Goal: Download file/media

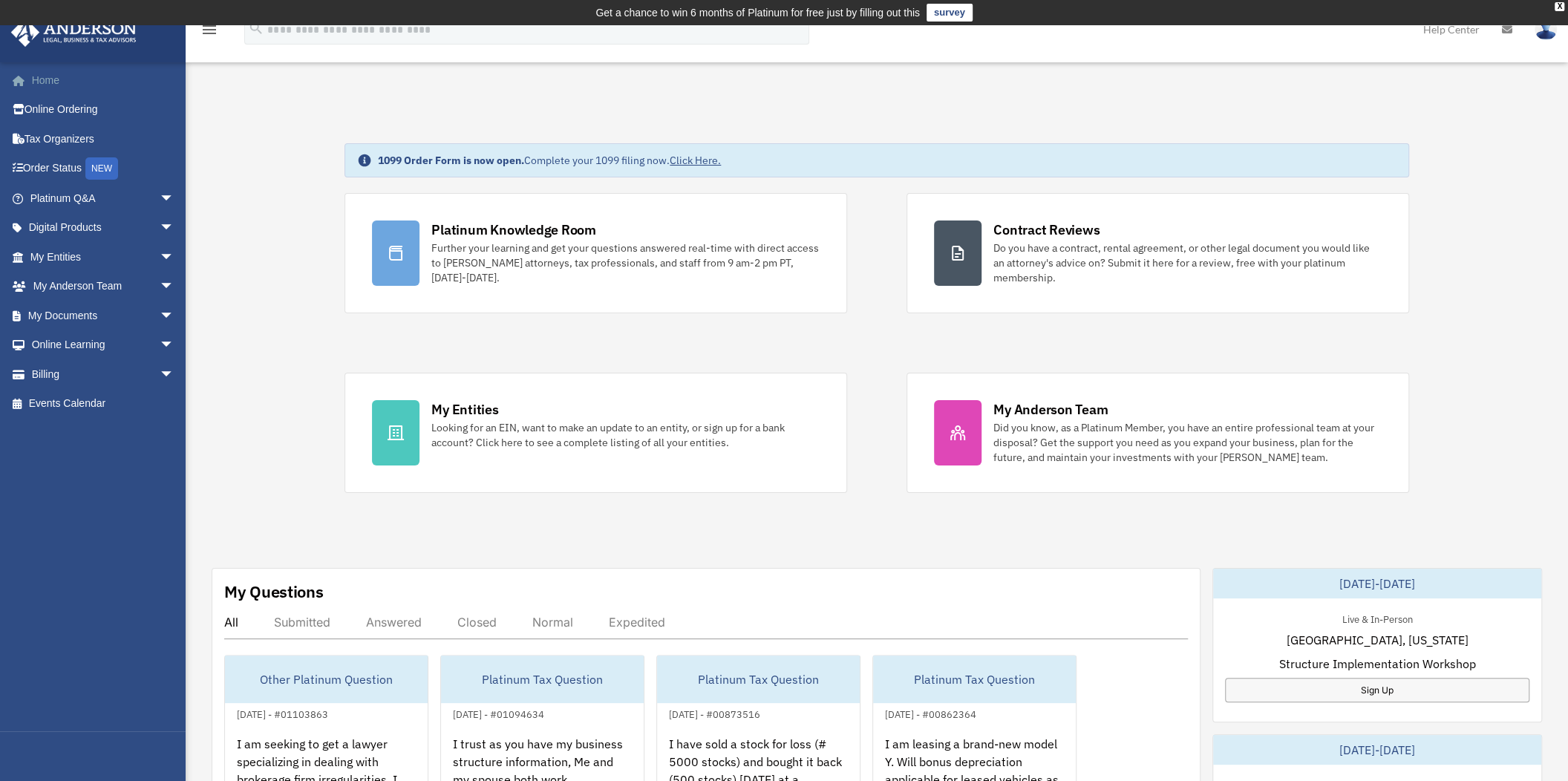
click at [59, 75] on link "Home" at bounding box center [103, 80] width 186 height 30
click at [68, 314] on link "My Documents arrow_drop_down" at bounding box center [103, 315] width 186 height 30
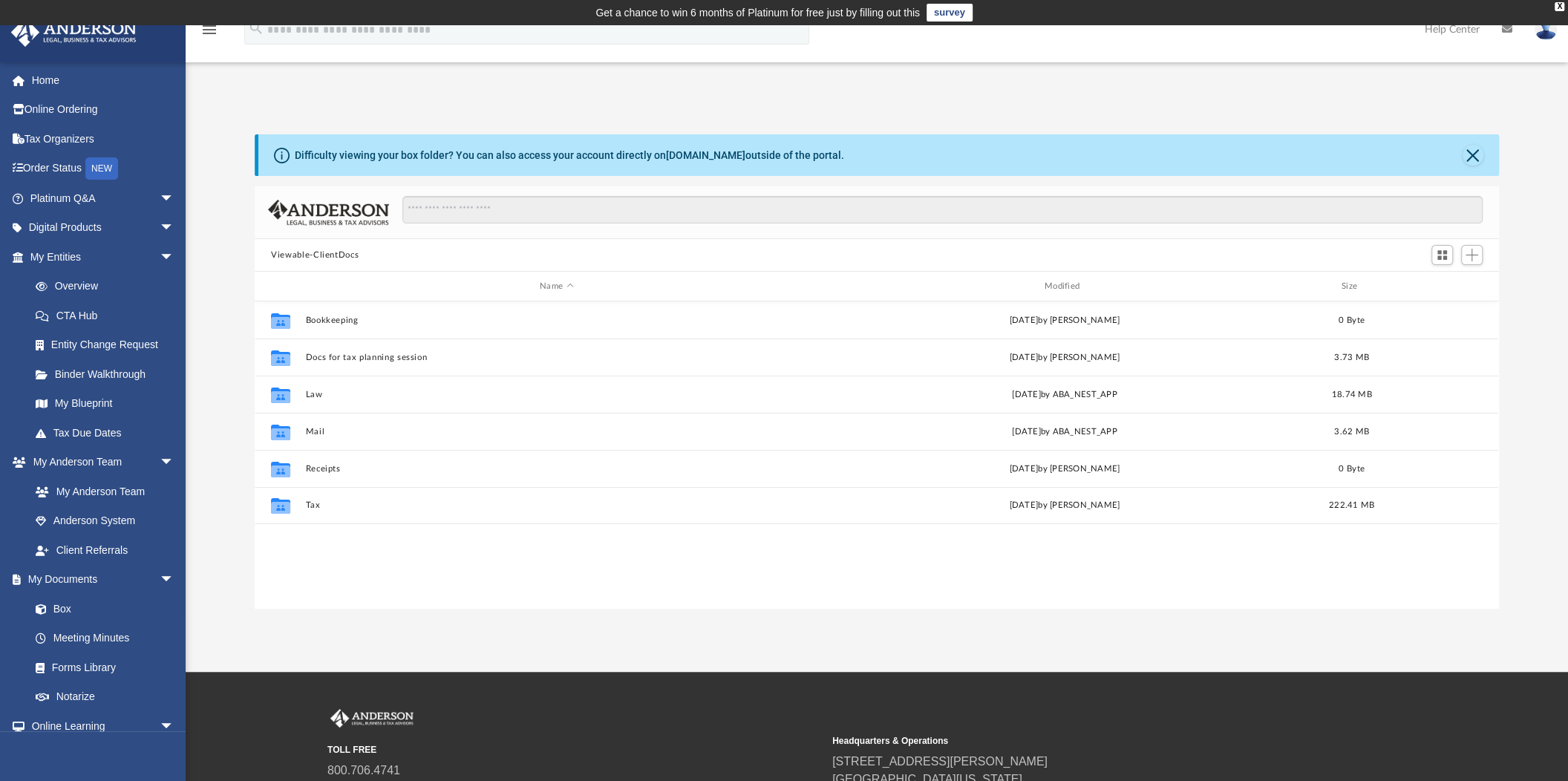
scroll to position [326, 1232]
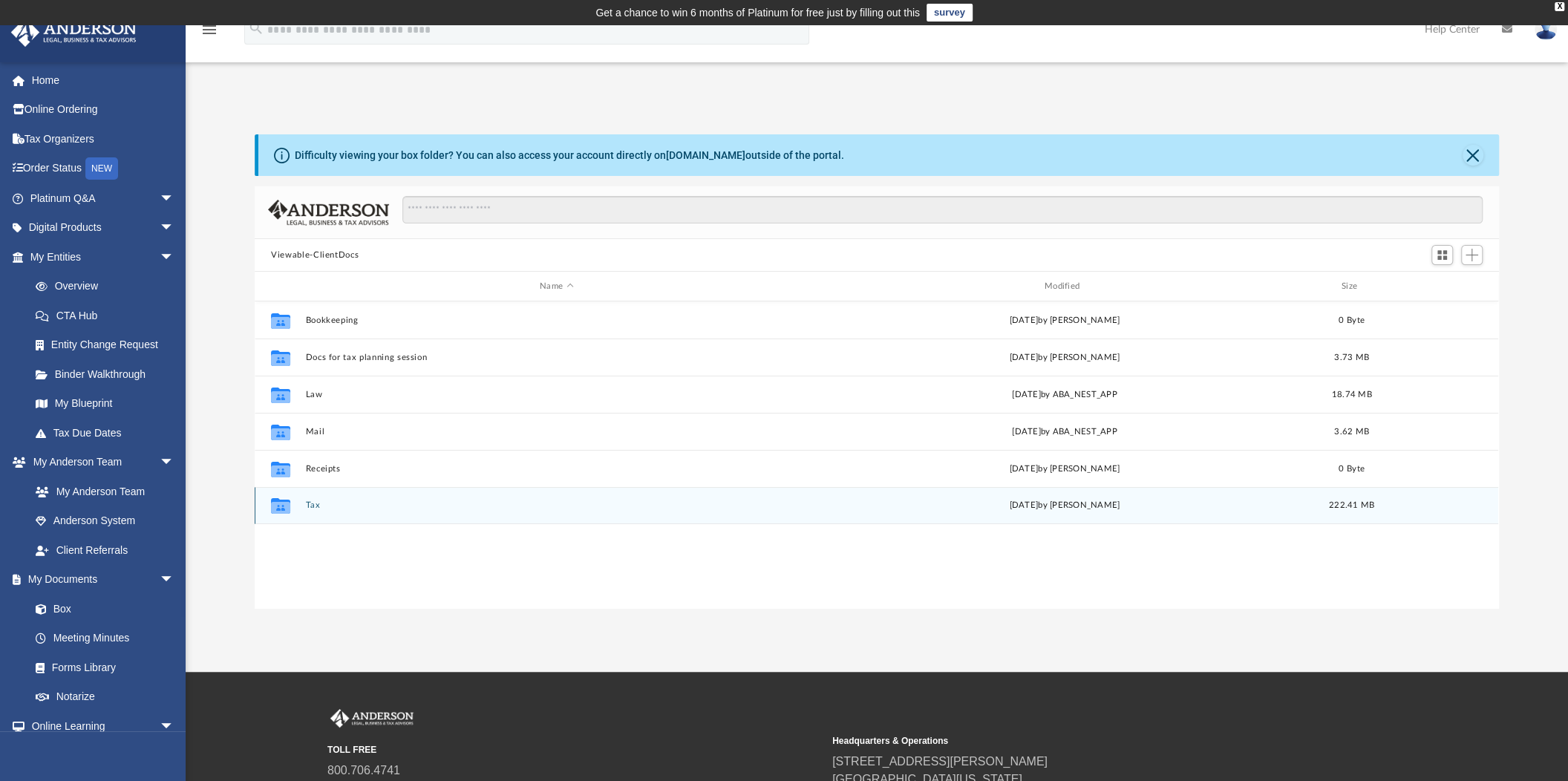
click at [309, 503] on button "Tax" at bounding box center [556, 505] width 502 height 9
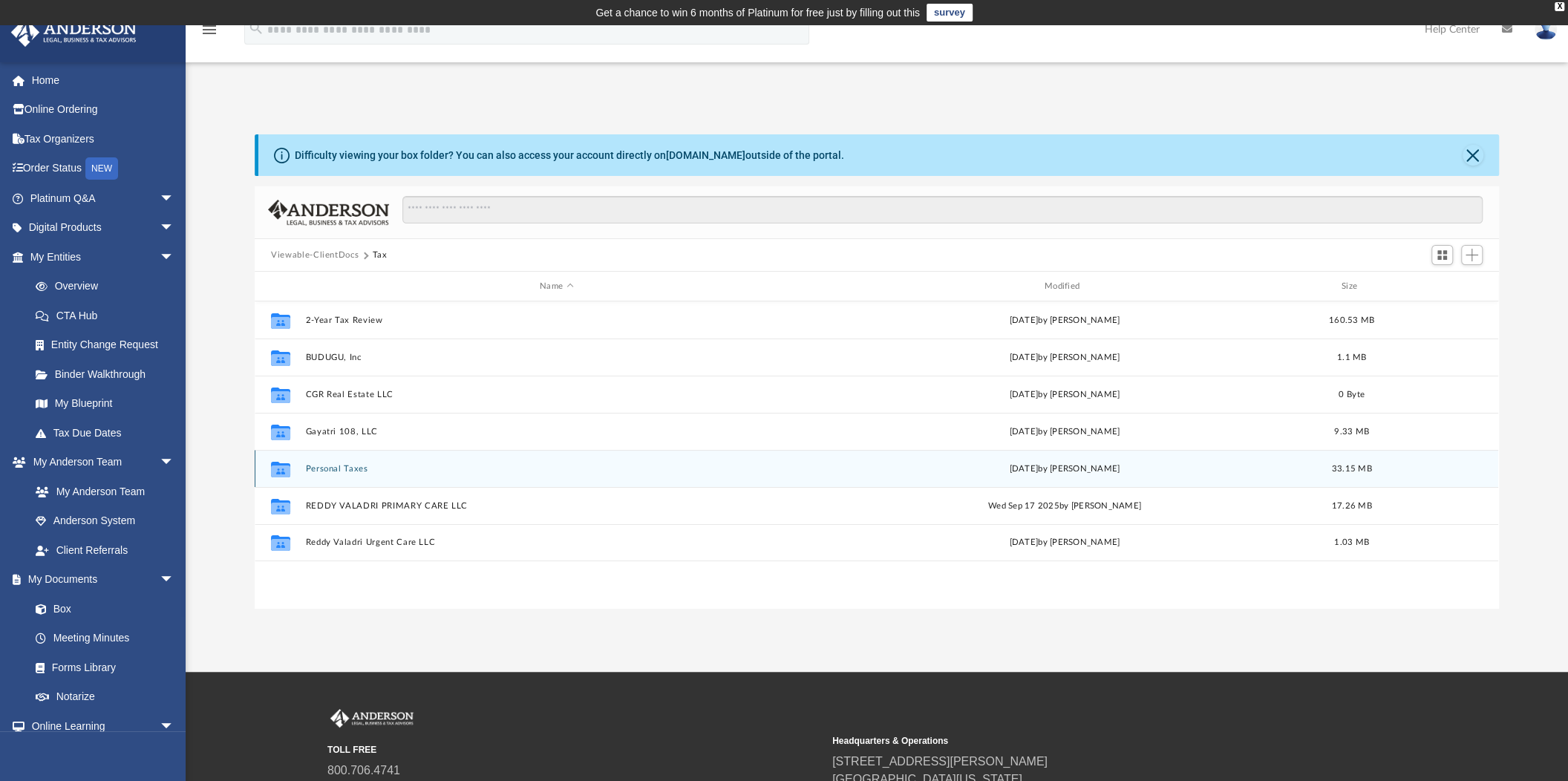
click at [342, 468] on button "Personal Taxes" at bounding box center [556, 468] width 502 height 9
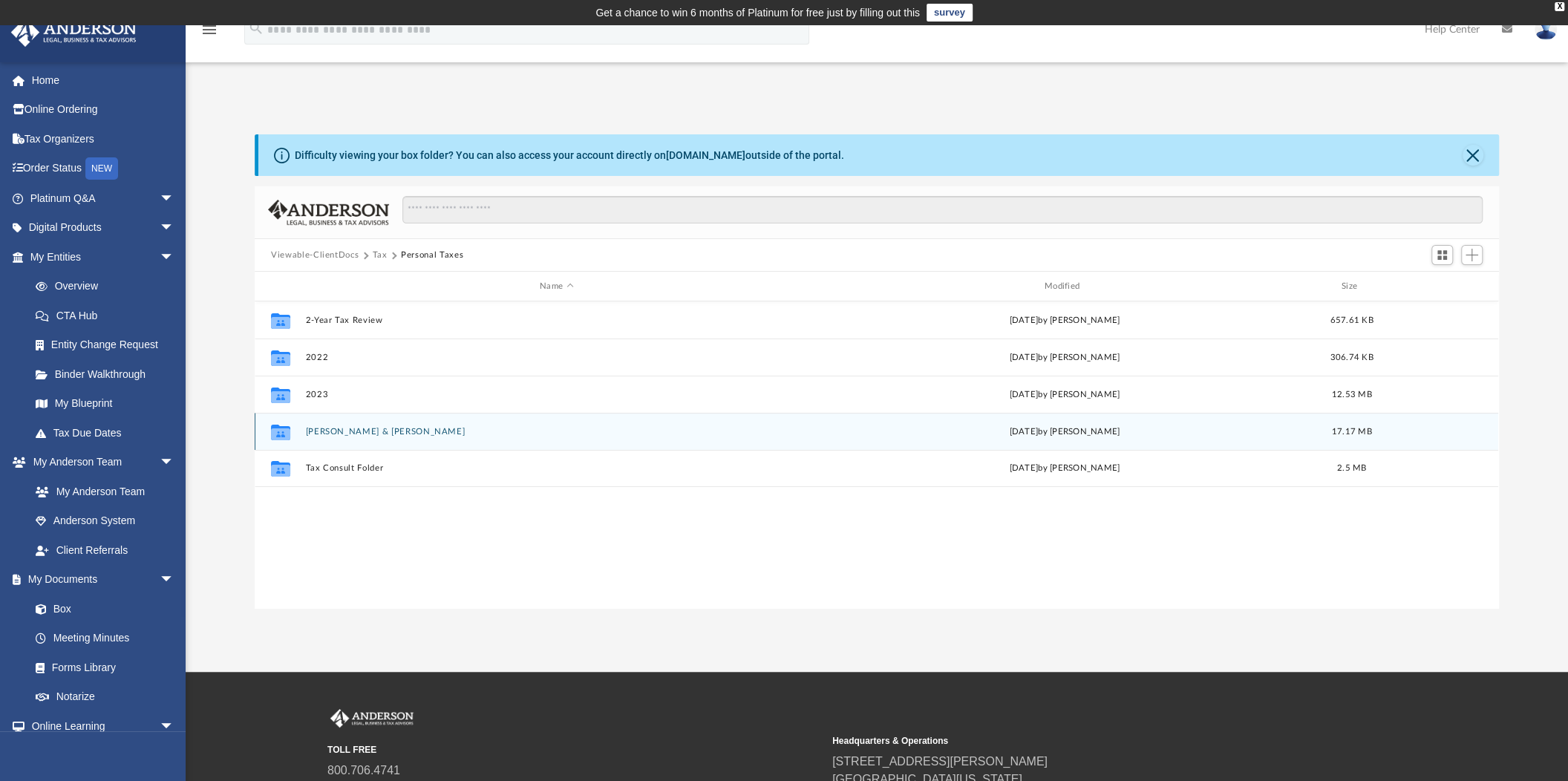
click at [379, 430] on button "Ravinder & Radhika Reddy" at bounding box center [556, 431] width 502 height 9
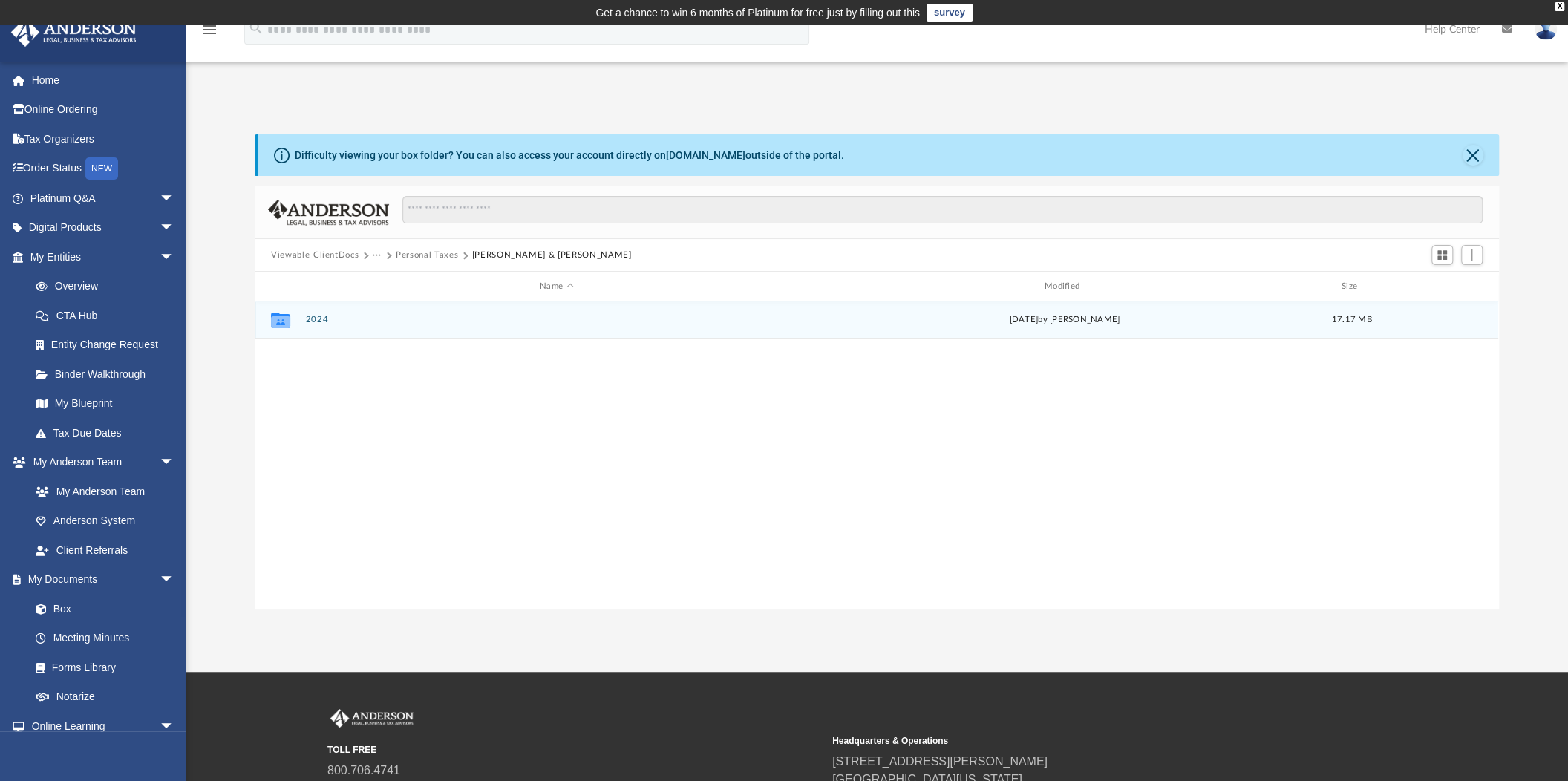
click at [321, 318] on button "2024" at bounding box center [556, 319] width 502 height 9
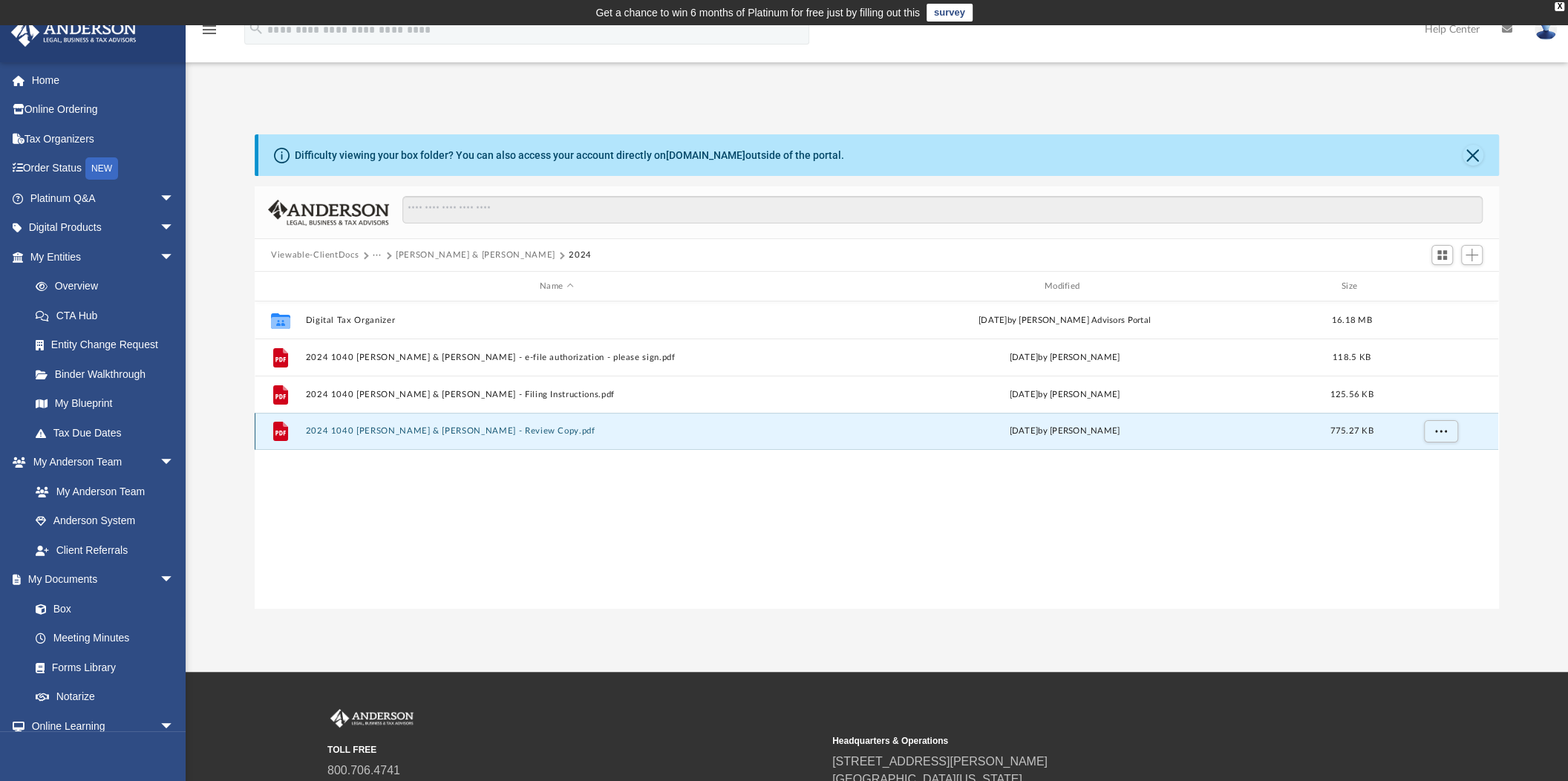
click at [507, 430] on button "2024 1040 Ravinder & Radhika Reddy - Review Copy.pdf" at bounding box center [556, 430] width 502 height 9
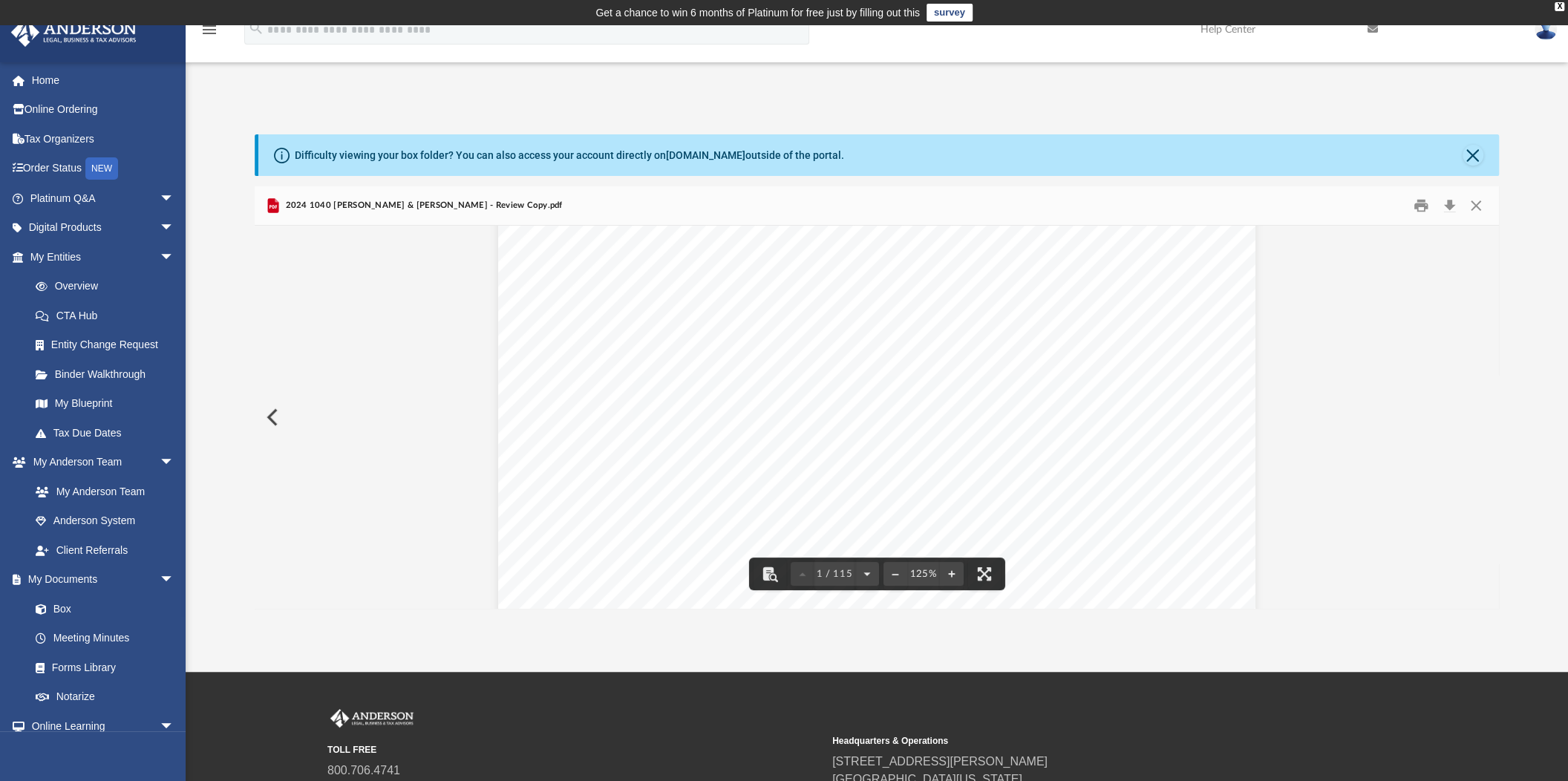
scroll to position [223, 0]
click at [1448, 207] on button "Download" at bounding box center [1449, 206] width 27 height 23
click at [68, 196] on link "Platinum Q&A arrow_drop_down" at bounding box center [103, 198] width 186 height 30
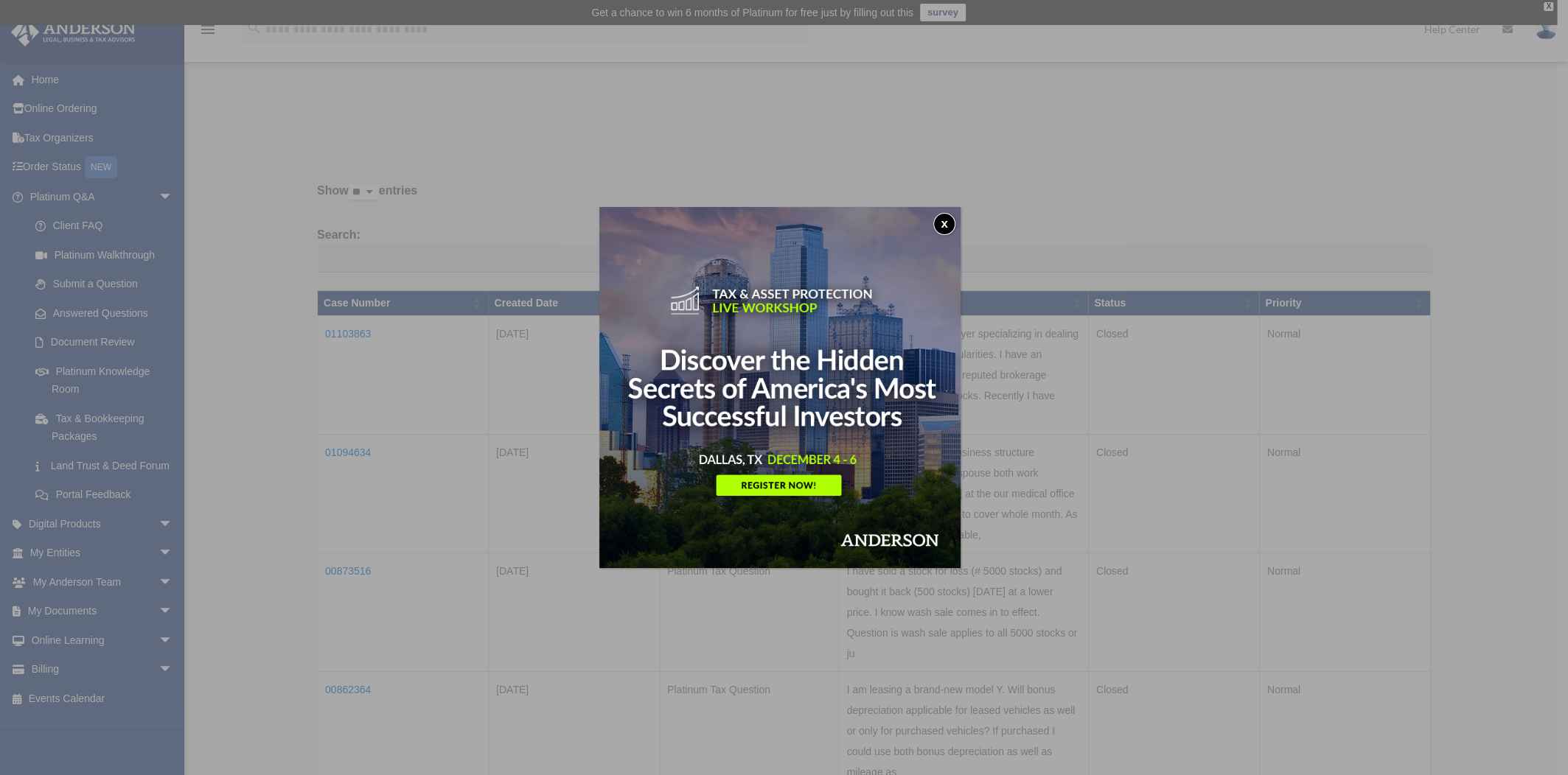
click at [948, 221] on button "x" at bounding box center [945, 224] width 22 height 22
